Goal: Complete application form

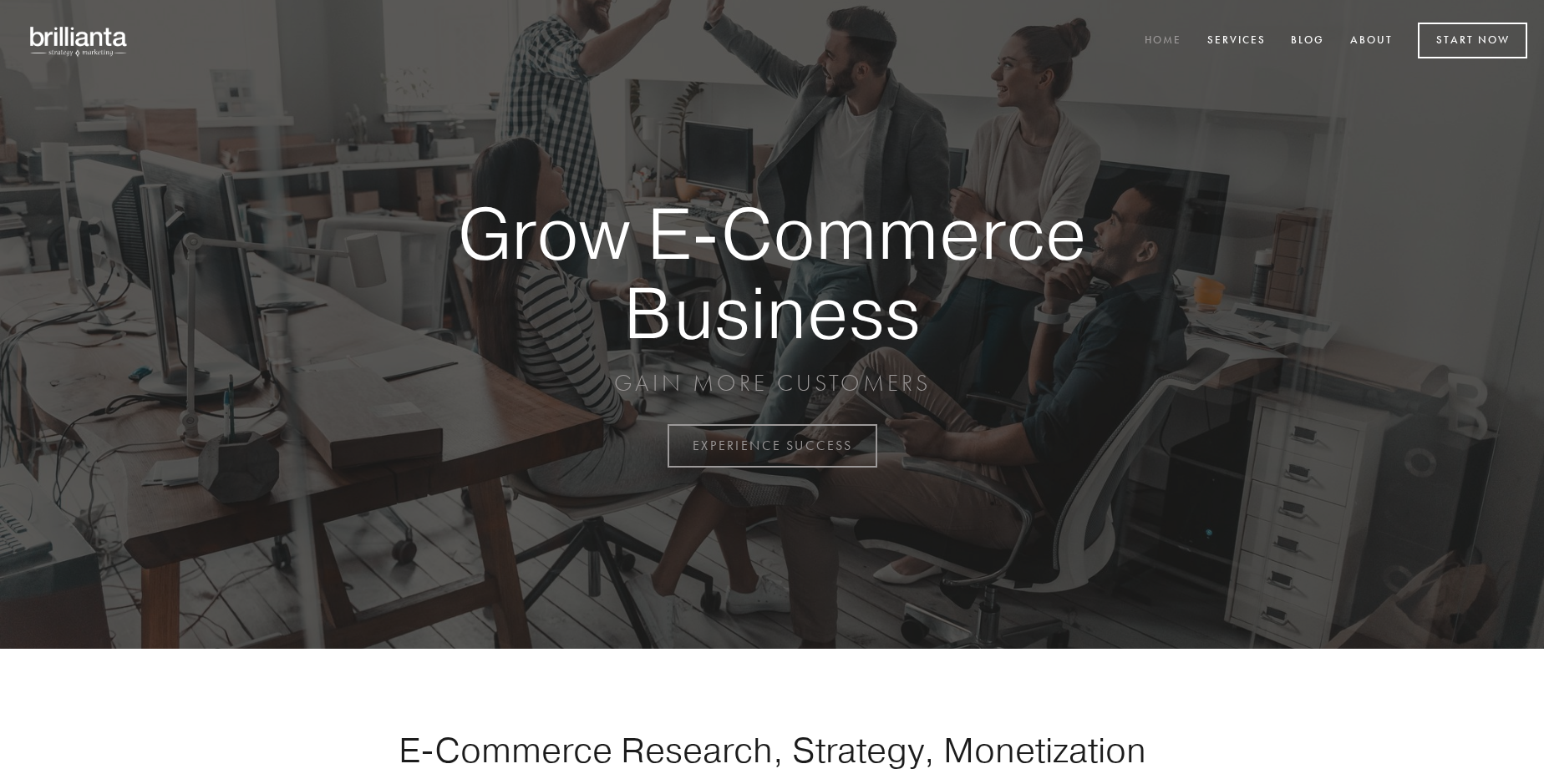
scroll to position [4377, 0]
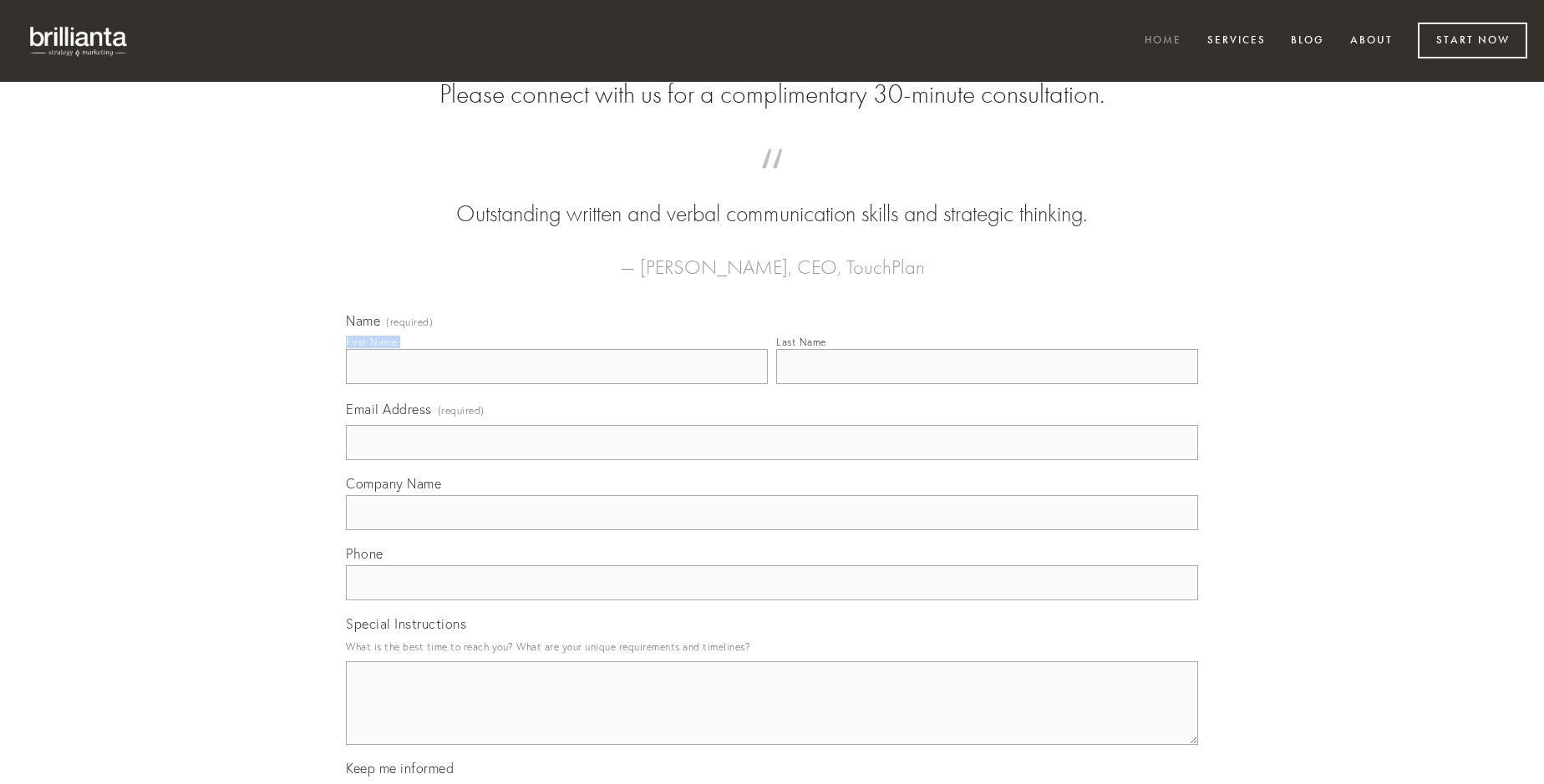
type input "[PERSON_NAME]"
click at [986, 384] on input "Last Name" at bounding box center [986, 366] width 422 height 35
type input "[PERSON_NAME]"
click at [772, 460] on input "Email Address (required)" at bounding box center [771, 442] width 852 height 35
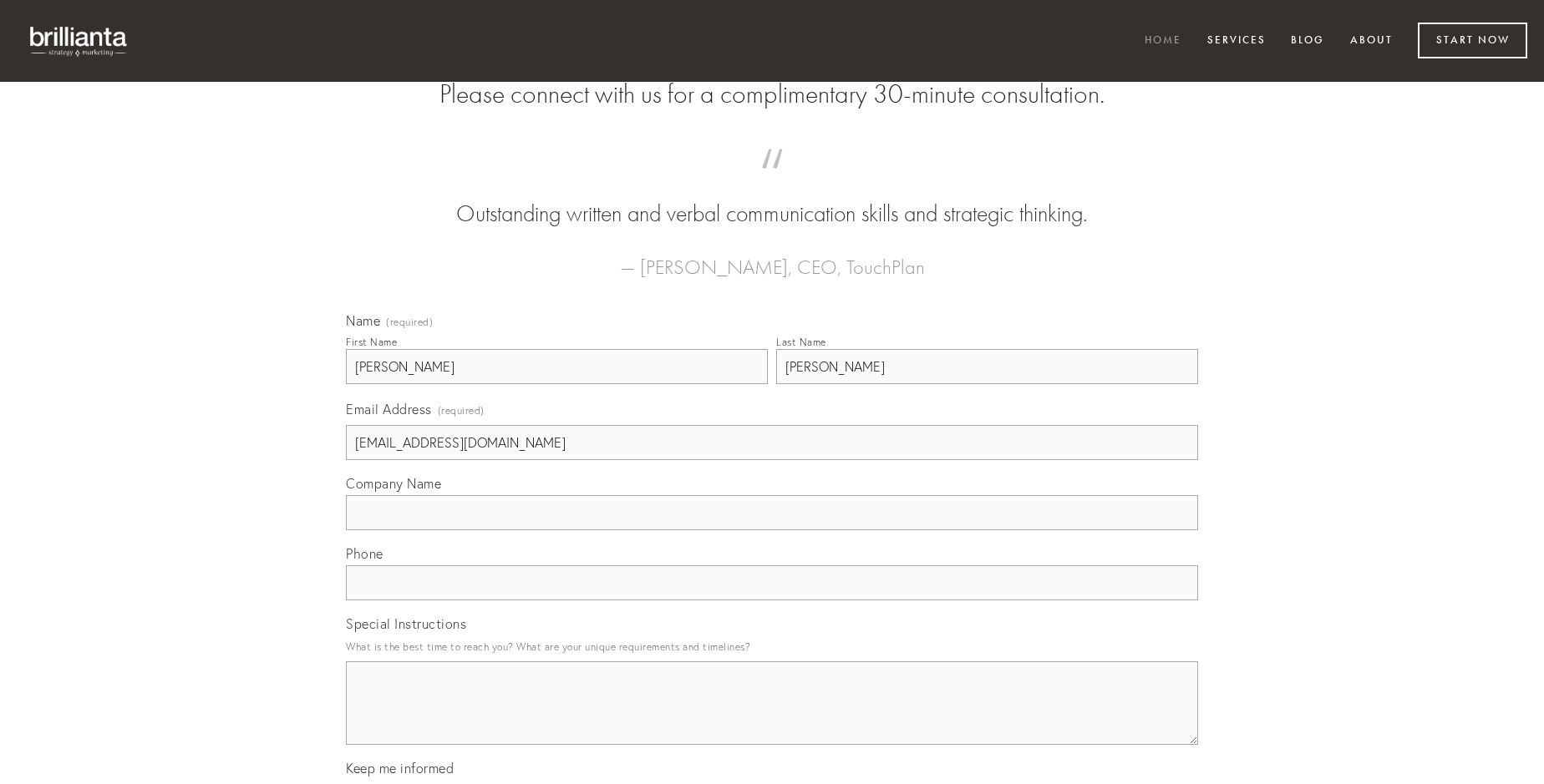
type input "[EMAIL_ADDRESS][DOMAIN_NAME]"
click at [772, 530] on input "Company Name" at bounding box center [771, 512] width 852 height 35
type input "sodalitas"
click at [772, 600] on input "text" at bounding box center [771, 582] width 852 height 35
click at [772, 718] on textarea "Special Instructions" at bounding box center [771, 703] width 852 height 84
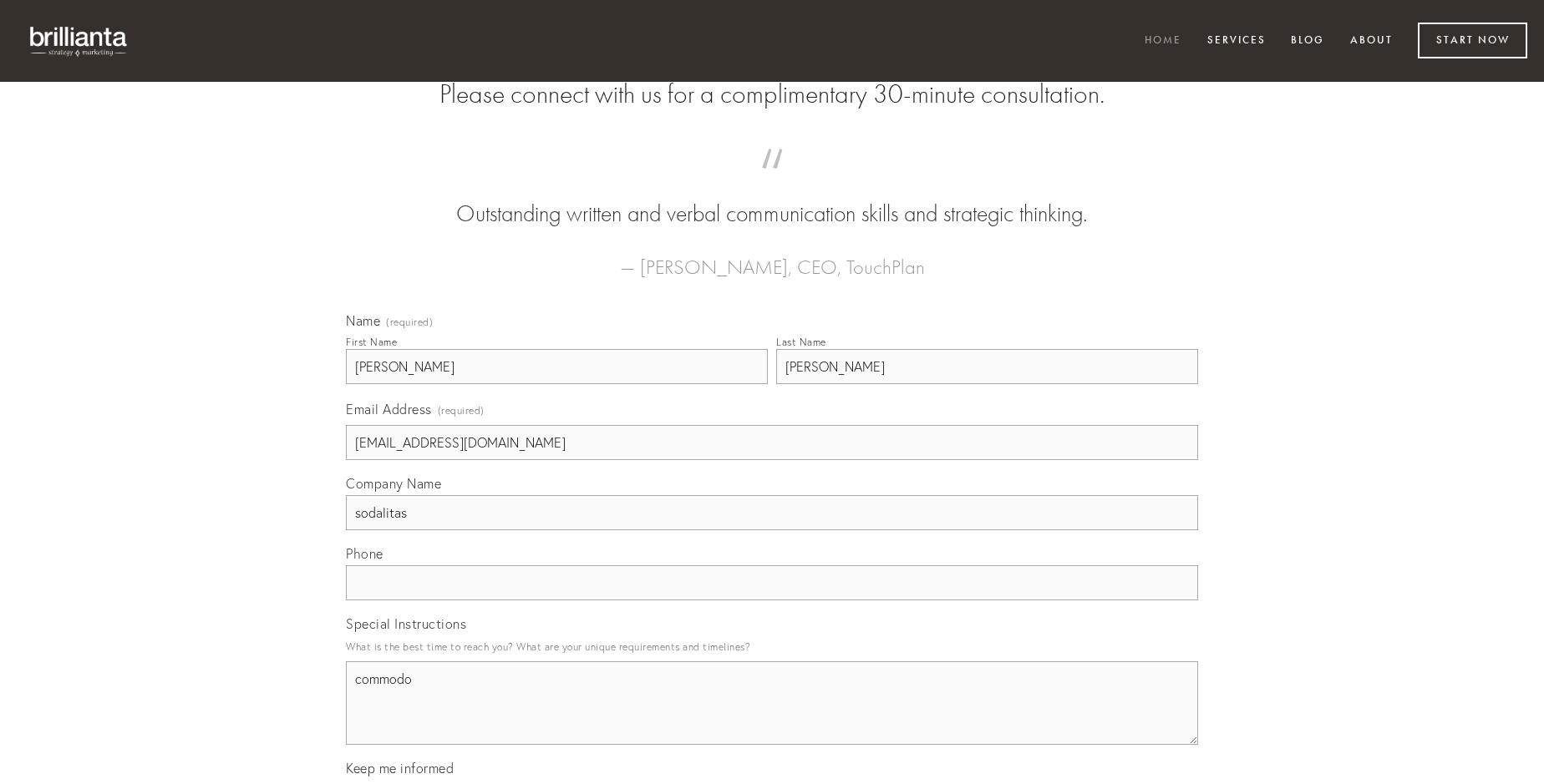
type textarea "commodo"
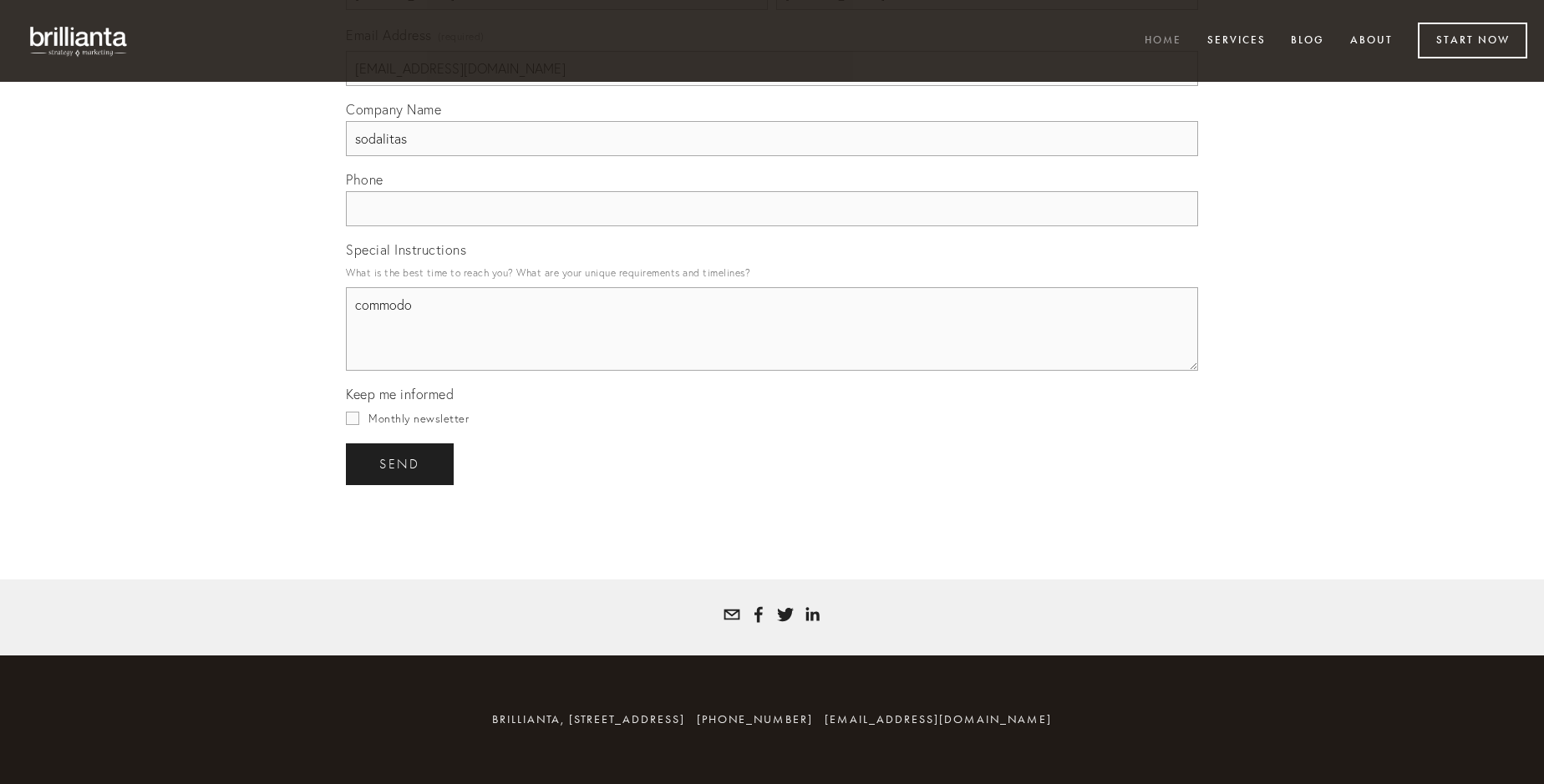
click at [401, 463] on span "send" at bounding box center [399, 464] width 41 height 15
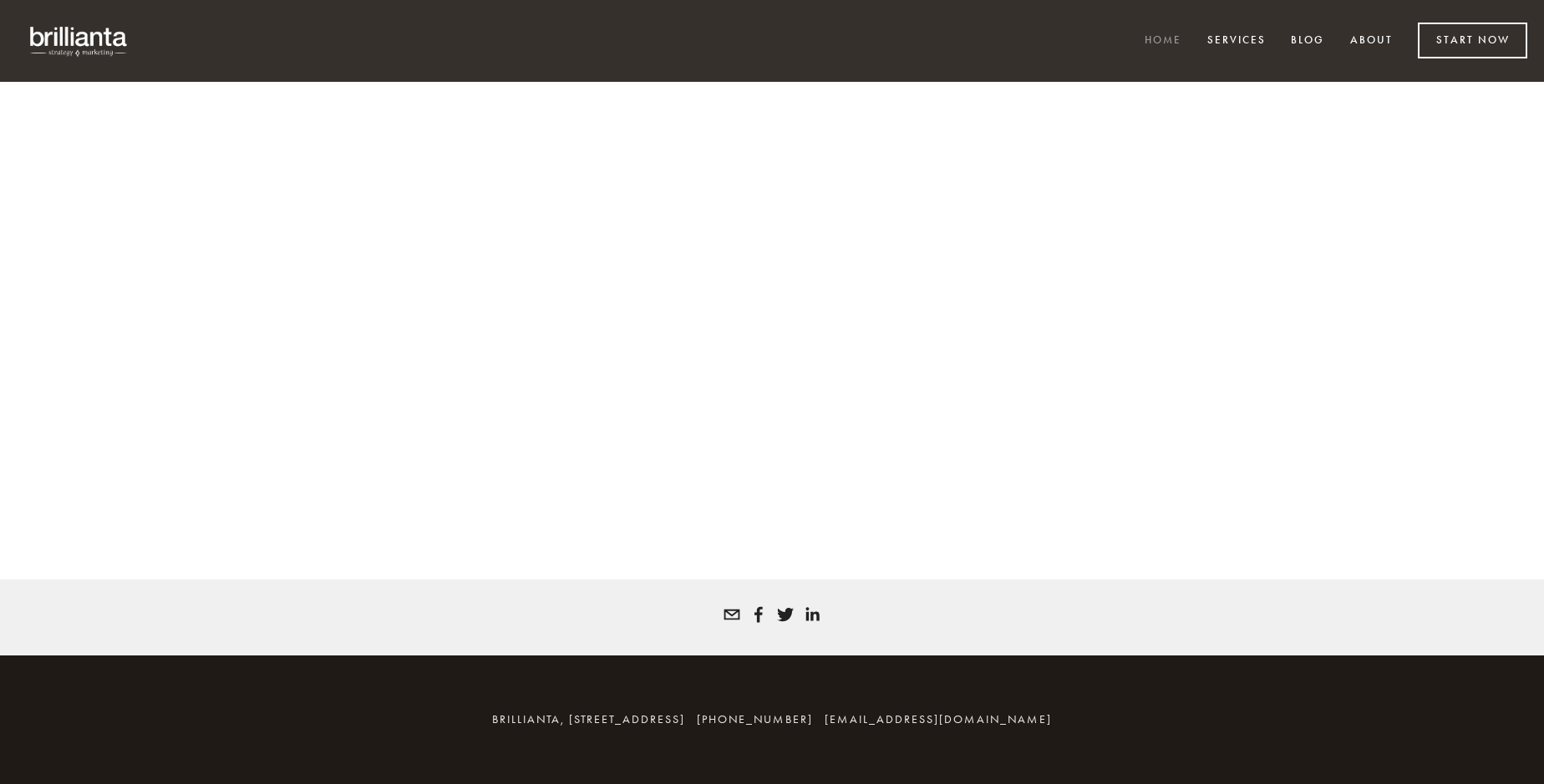
scroll to position [4354, 0]
